Goal: Task Accomplishment & Management: Manage account settings

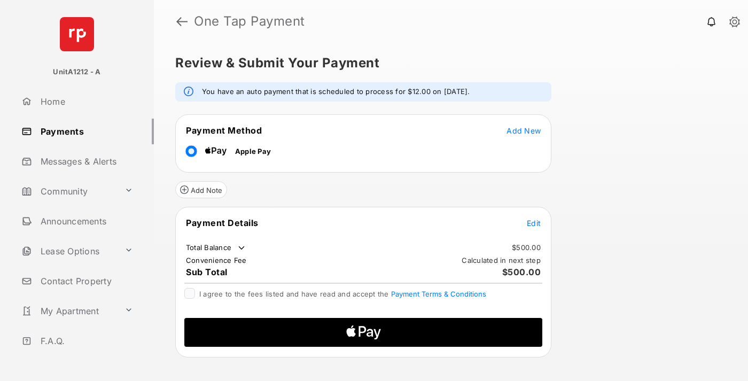
click at [524, 130] on span "Add New" at bounding box center [524, 130] width 34 height 9
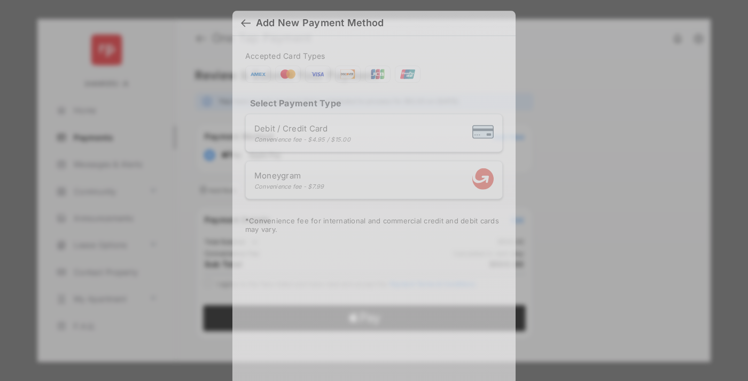
scroll to position [9, 0]
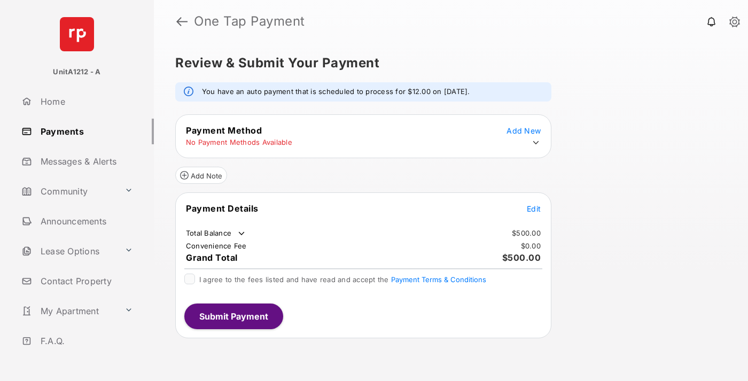
click at [536, 143] on icon at bounding box center [536, 143] width 10 height 10
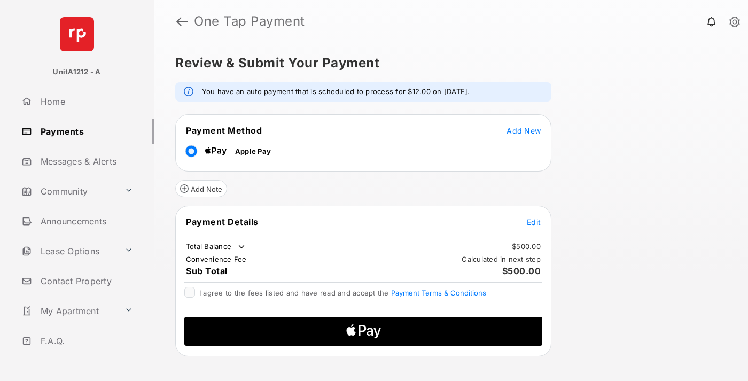
click at [534, 222] on span "Edit" at bounding box center [534, 222] width 14 height 9
